Goal: Task Accomplishment & Management: Manage account settings

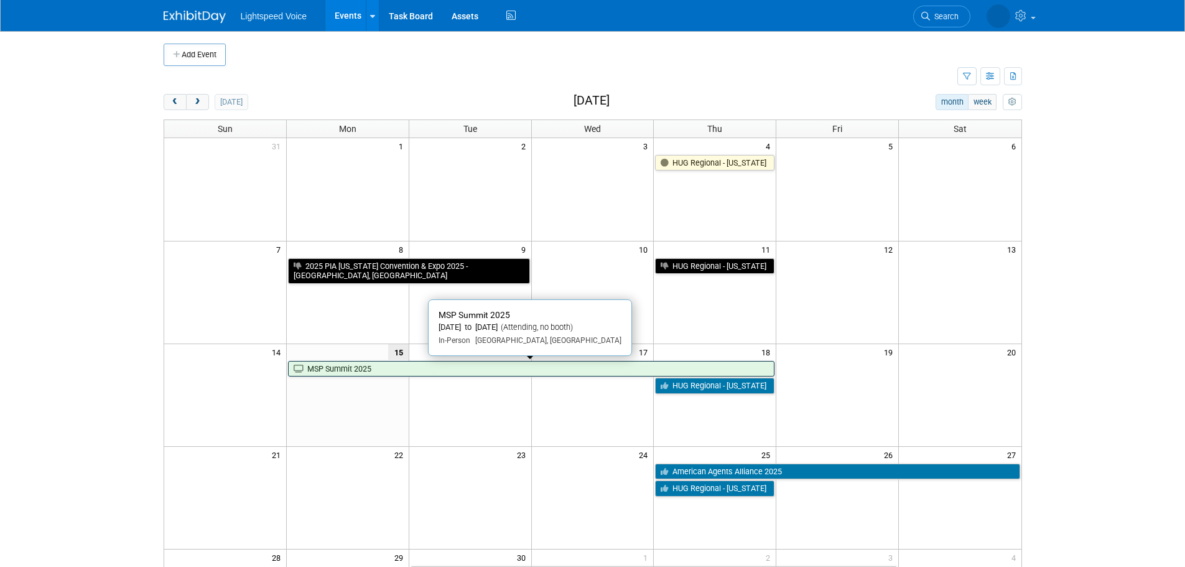
click at [449, 373] on link "MSP Summit 2025" at bounding box center [531, 369] width 487 height 16
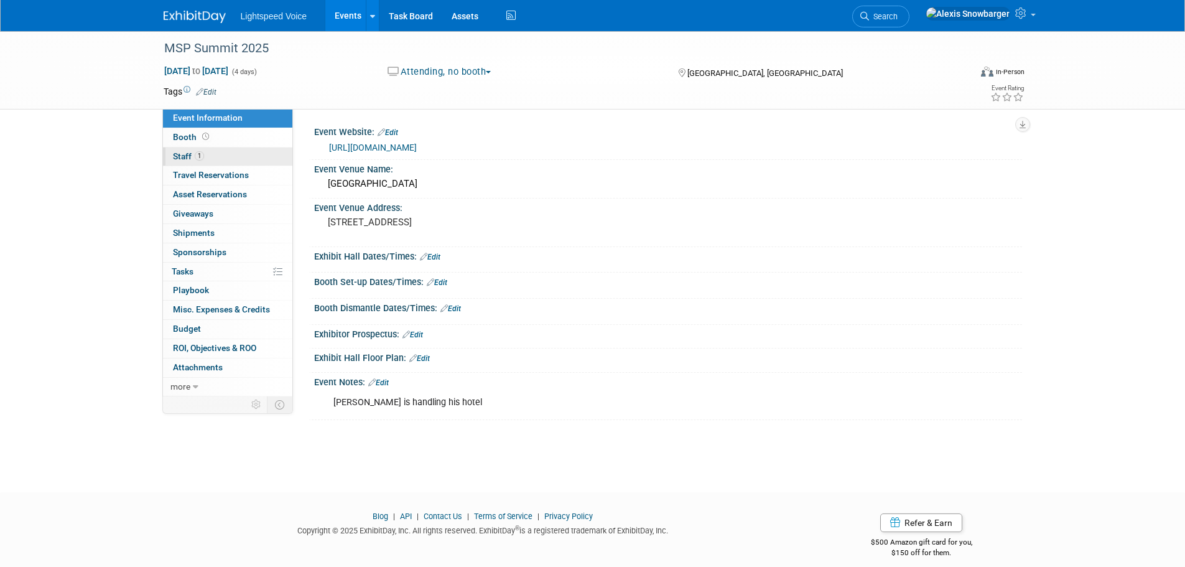
click at [190, 153] on span "Staff 1" at bounding box center [188, 156] width 31 height 10
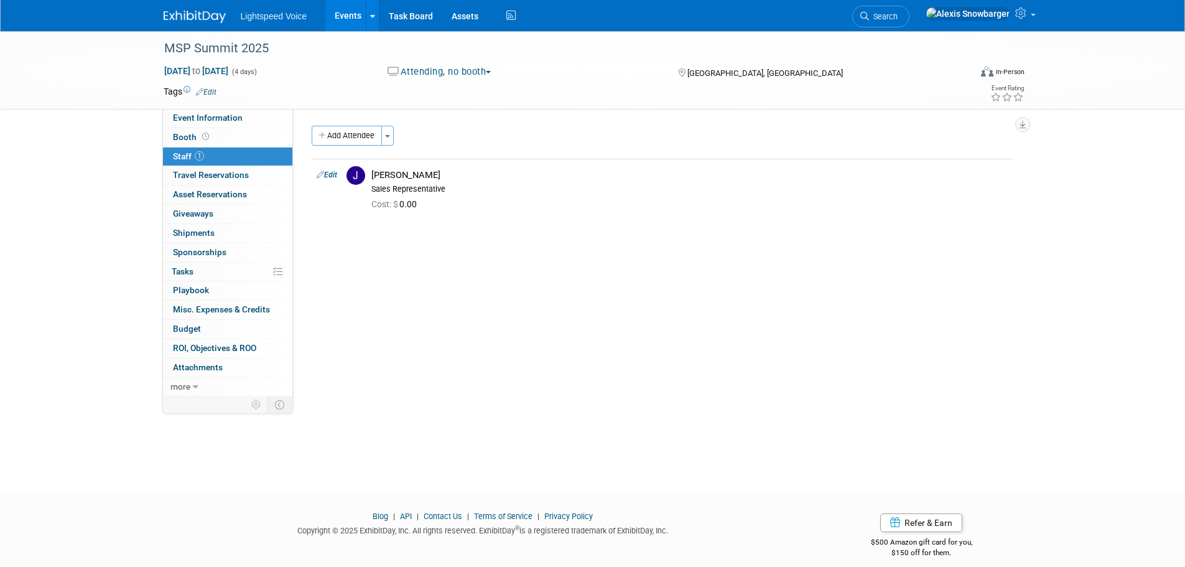
click at [434, 67] on button "Attending, no booth" at bounding box center [439, 71] width 113 height 13
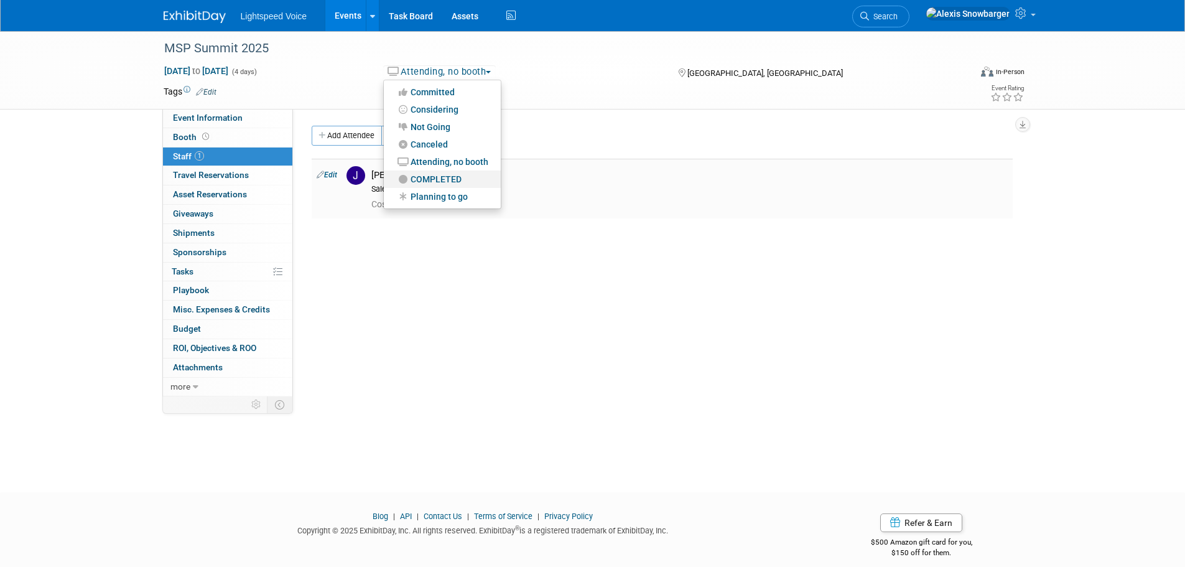
drag, startPoint x: 429, startPoint y: 178, endPoint x: 429, endPoint y: 169, distance: 9.3
click at [429, 177] on link "COMPLETED" at bounding box center [442, 178] width 117 height 17
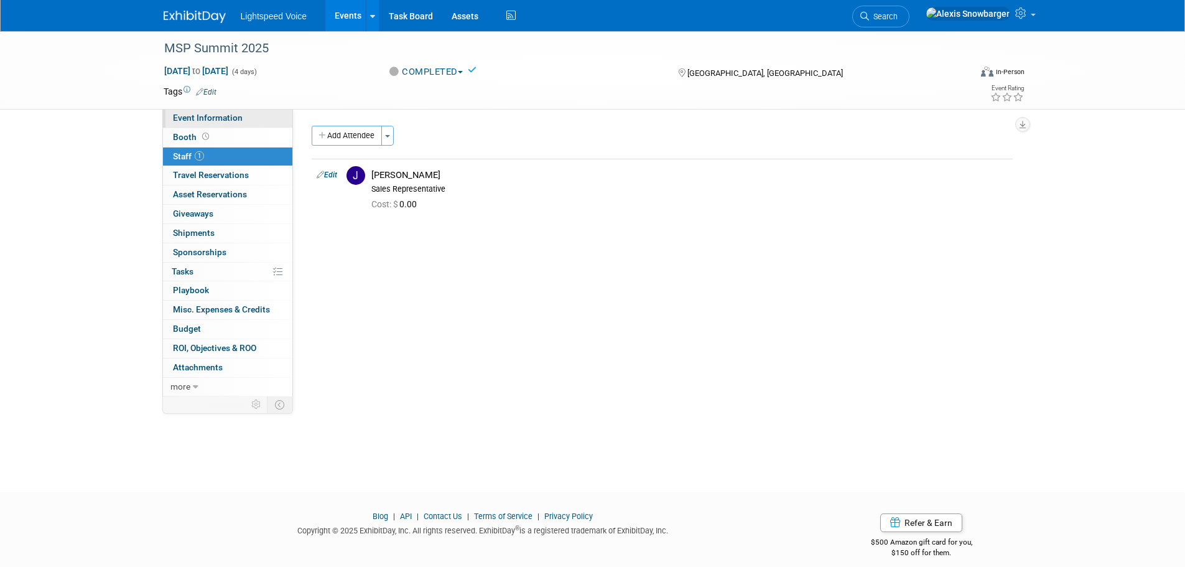
click at [238, 123] on link "Event Information" at bounding box center [227, 118] width 129 height 19
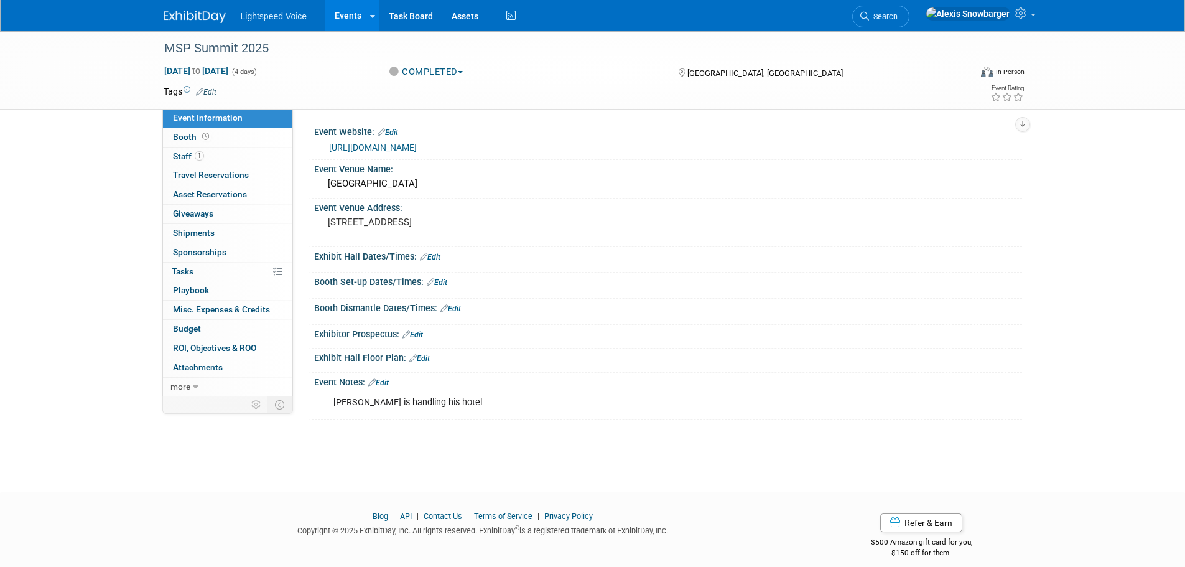
click at [383, 384] on link "Edit" at bounding box center [378, 382] width 21 height 9
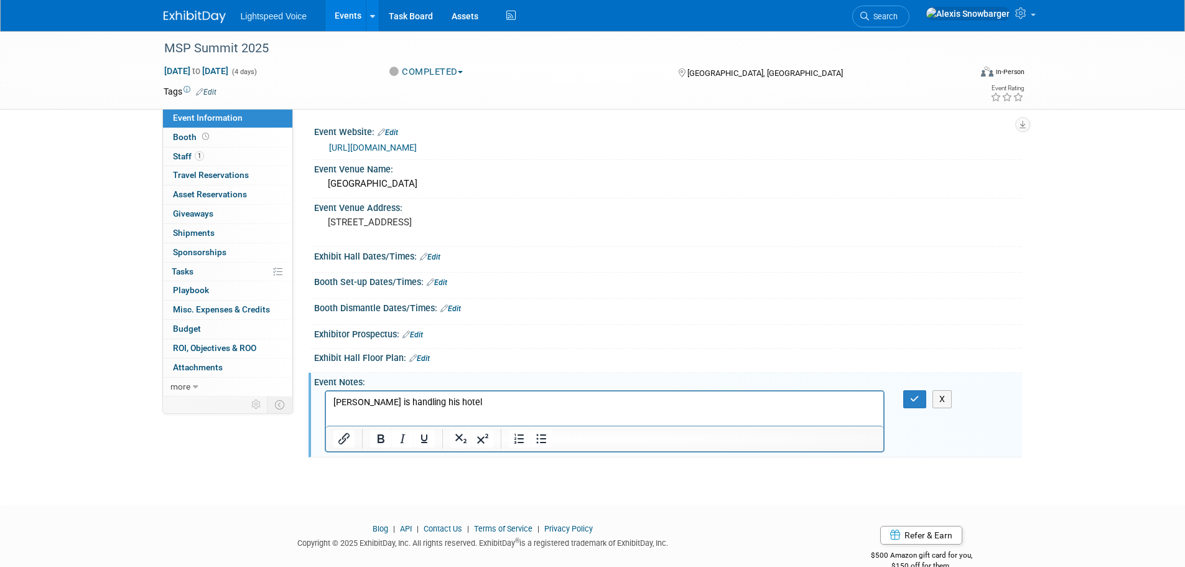
click at [446, 406] on p "[PERSON_NAME] is handling his hotel" at bounding box center [605, 402] width 544 height 12
click at [445, 406] on p "[PERSON_NAME] is handling his hotel" at bounding box center [605, 402] width 544 height 12
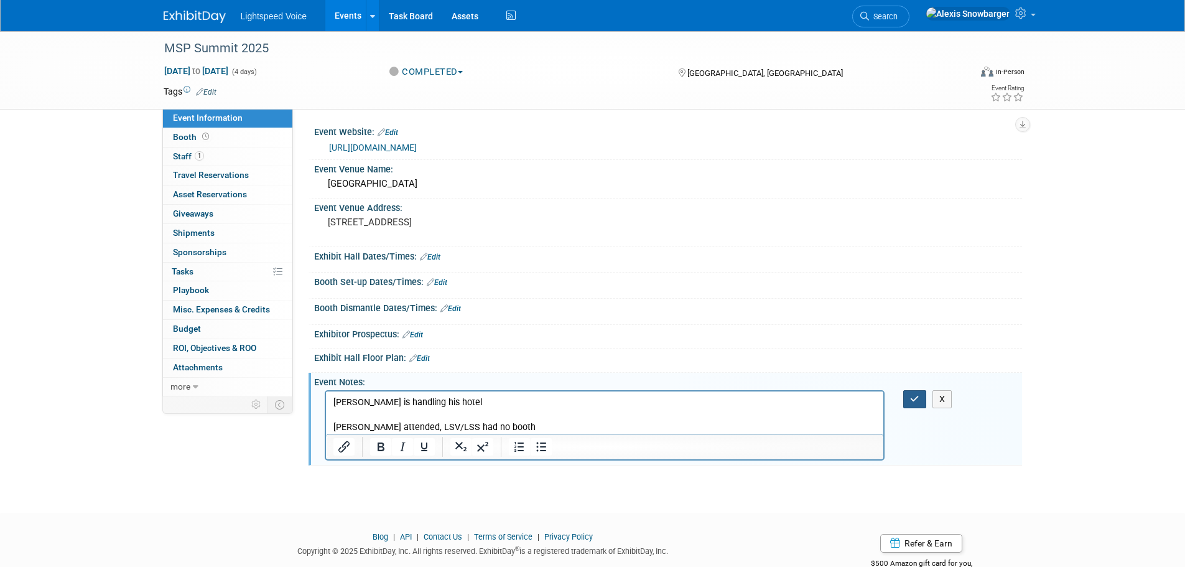
click at [923, 401] on button "button" at bounding box center [914, 399] width 23 height 18
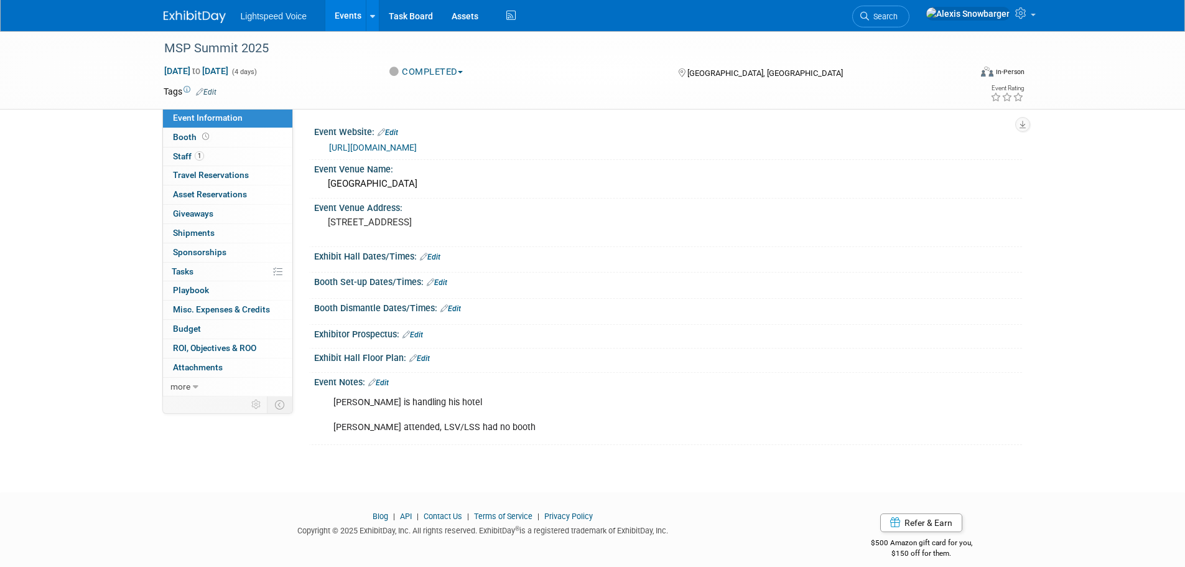
click at [351, 12] on link "Events" at bounding box center [347, 15] width 45 height 31
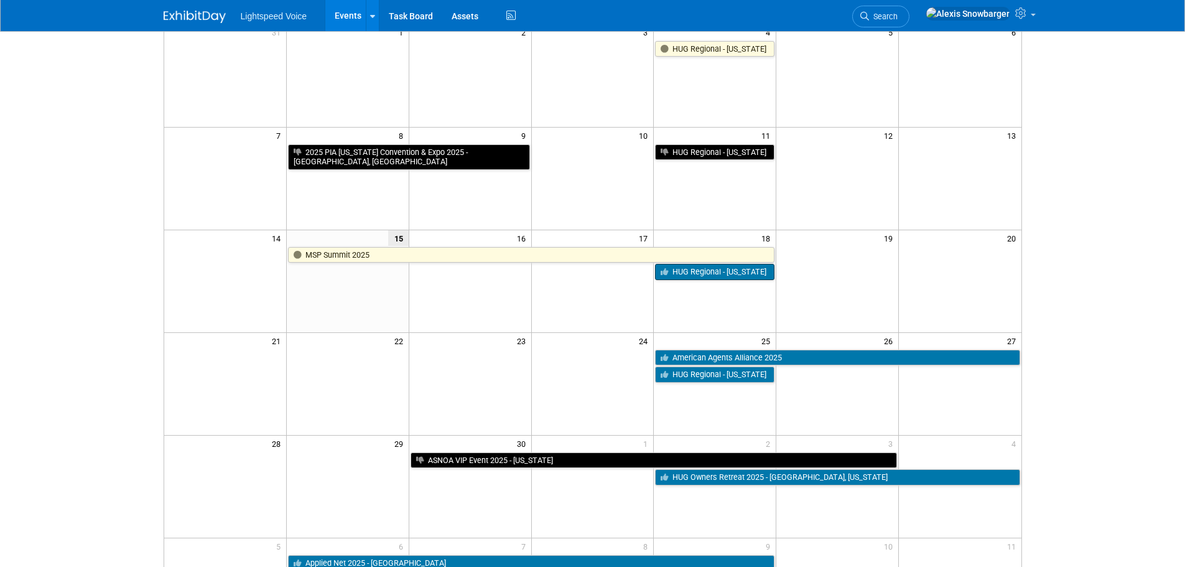
scroll to position [124, 0]
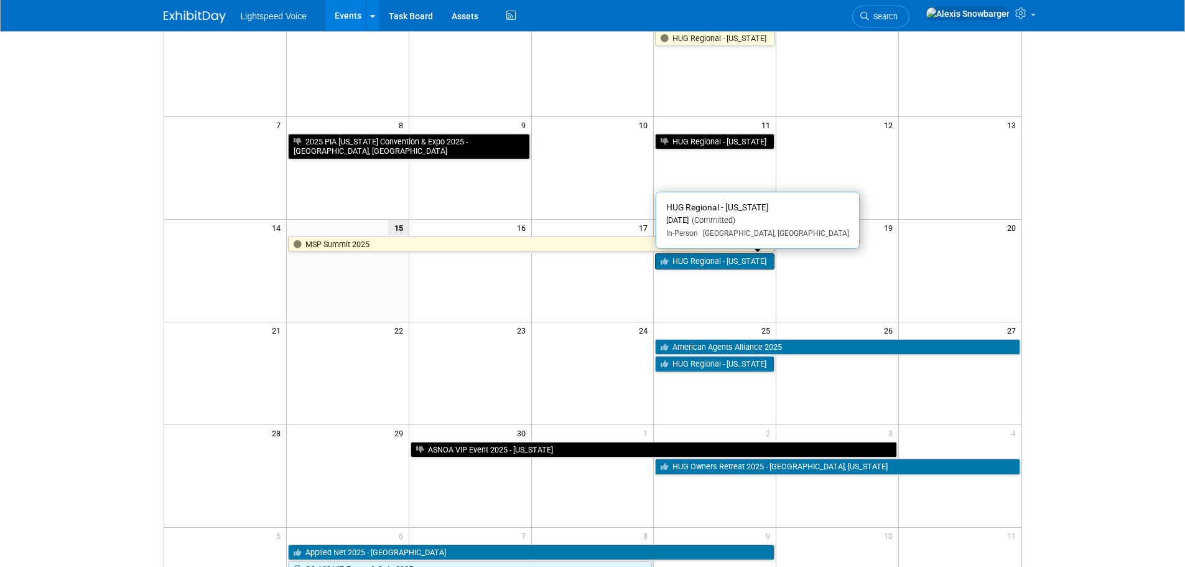
click at [703, 258] on link "HUG Regional - New York" at bounding box center [714, 261] width 119 height 16
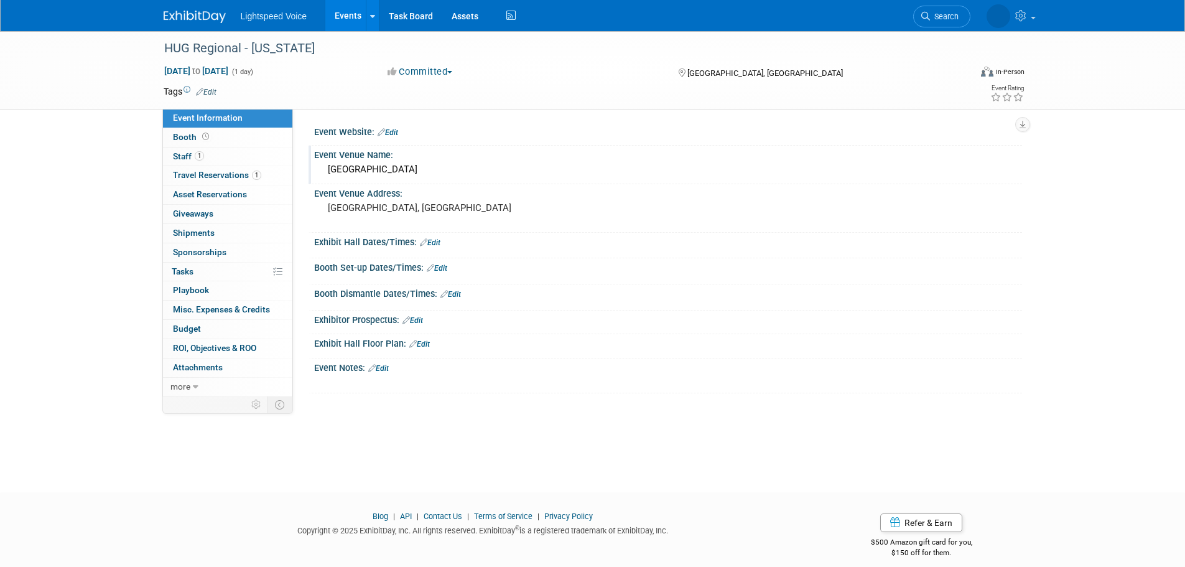
click at [411, 175] on div "Marriott Melville Long Island" at bounding box center [668, 169] width 689 height 19
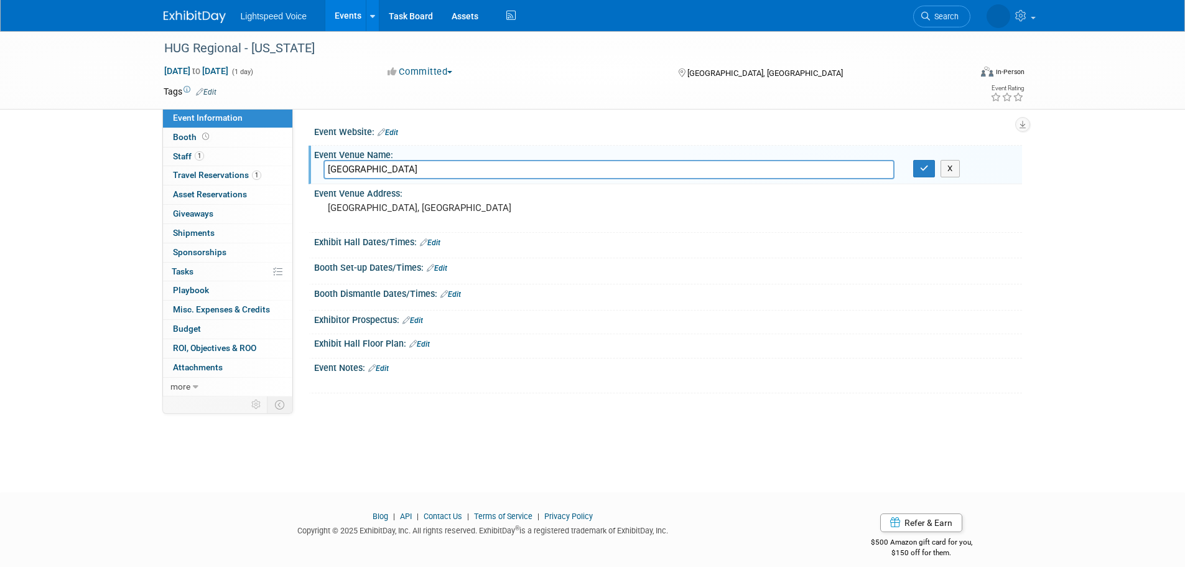
click at [410, 175] on input "Marriott Melville Long Island" at bounding box center [609, 169] width 571 height 19
click at [926, 172] on icon "button" at bounding box center [924, 168] width 9 height 8
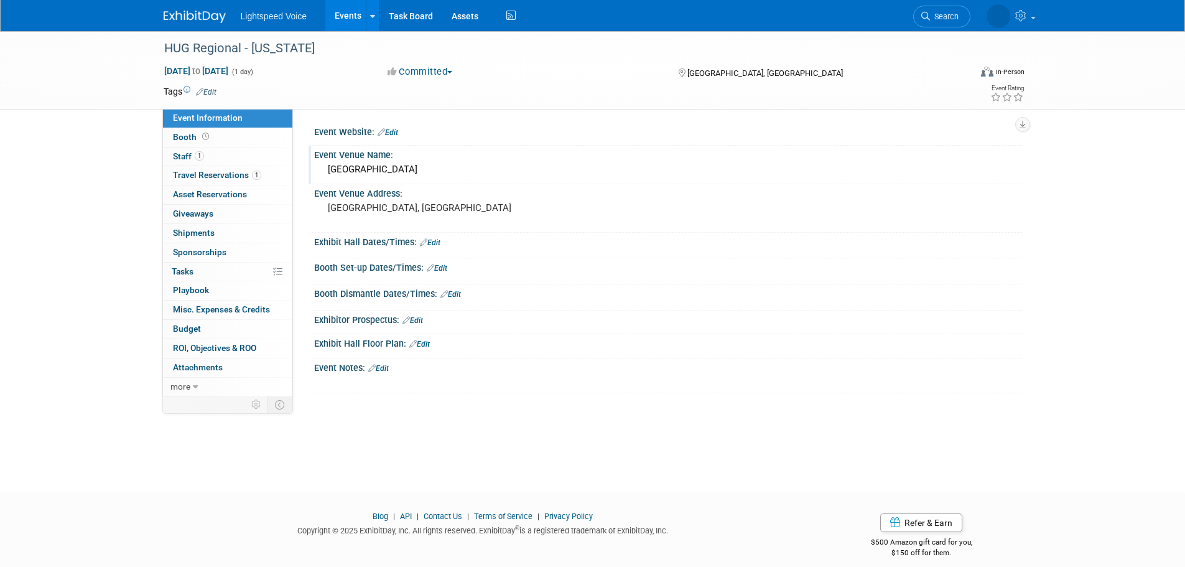
click at [419, 165] on div "Marriott Melville Long Island" at bounding box center [668, 169] width 689 height 19
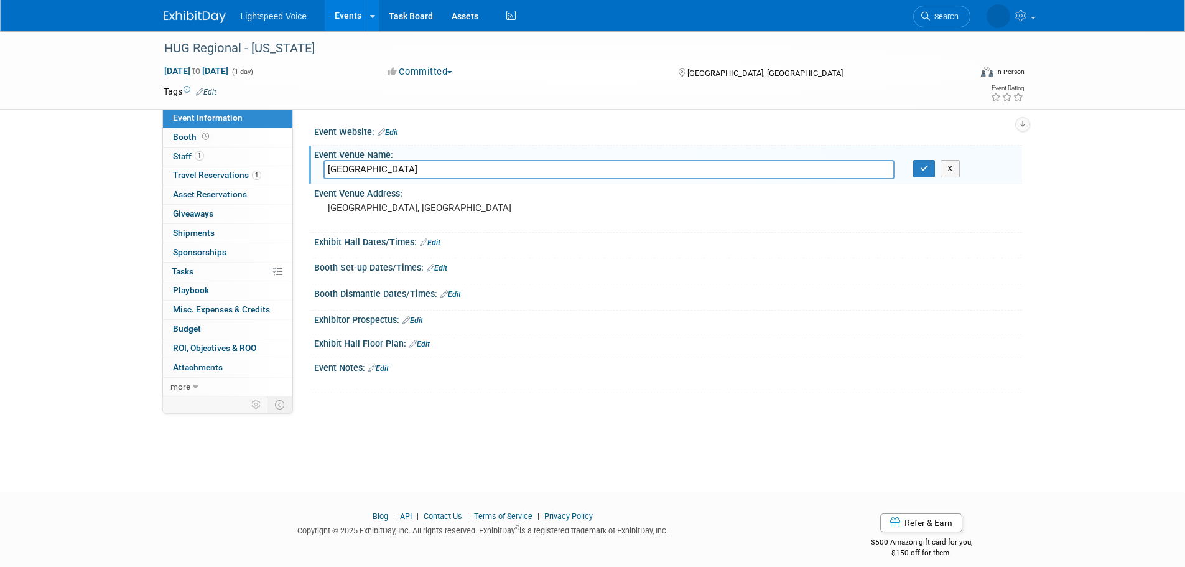
click at [419, 165] on input "Marriott Melville Long Island" at bounding box center [609, 169] width 571 height 19
drag, startPoint x: 929, startPoint y: 167, endPoint x: 804, endPoint y: 167, distance: 125.0
click at [928, 167] on button "button" at bounding box center [924, 168] width 22 height 17
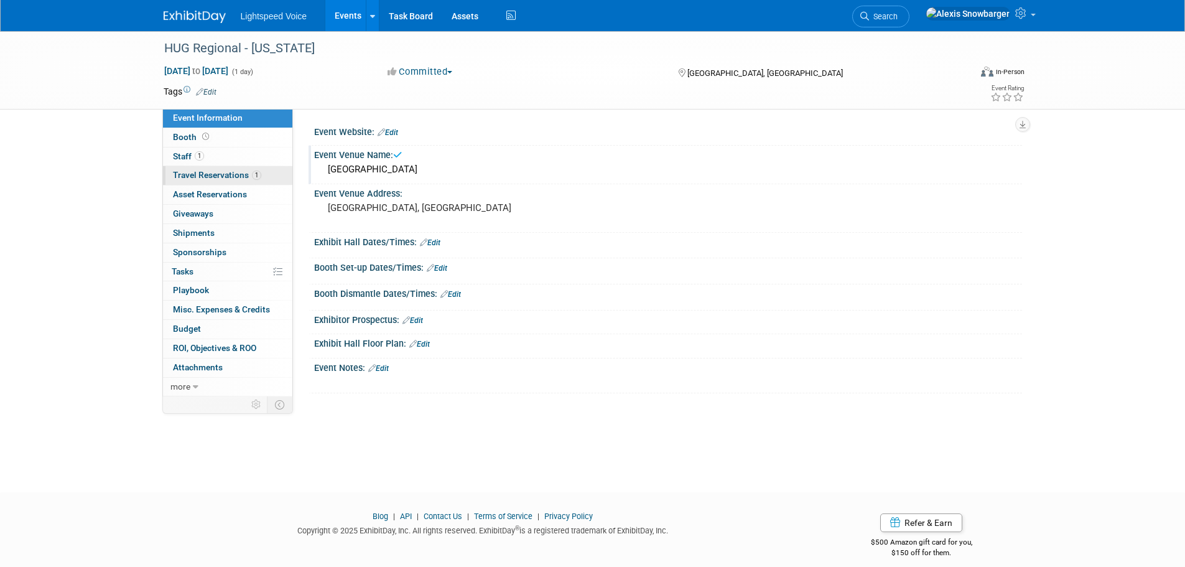
click at [231, 177] on span "Travel Reservations 1" at bounding box center [217, 175] width 88 height 10
